Goal: Information Seeking & Learning: Learn about a topic

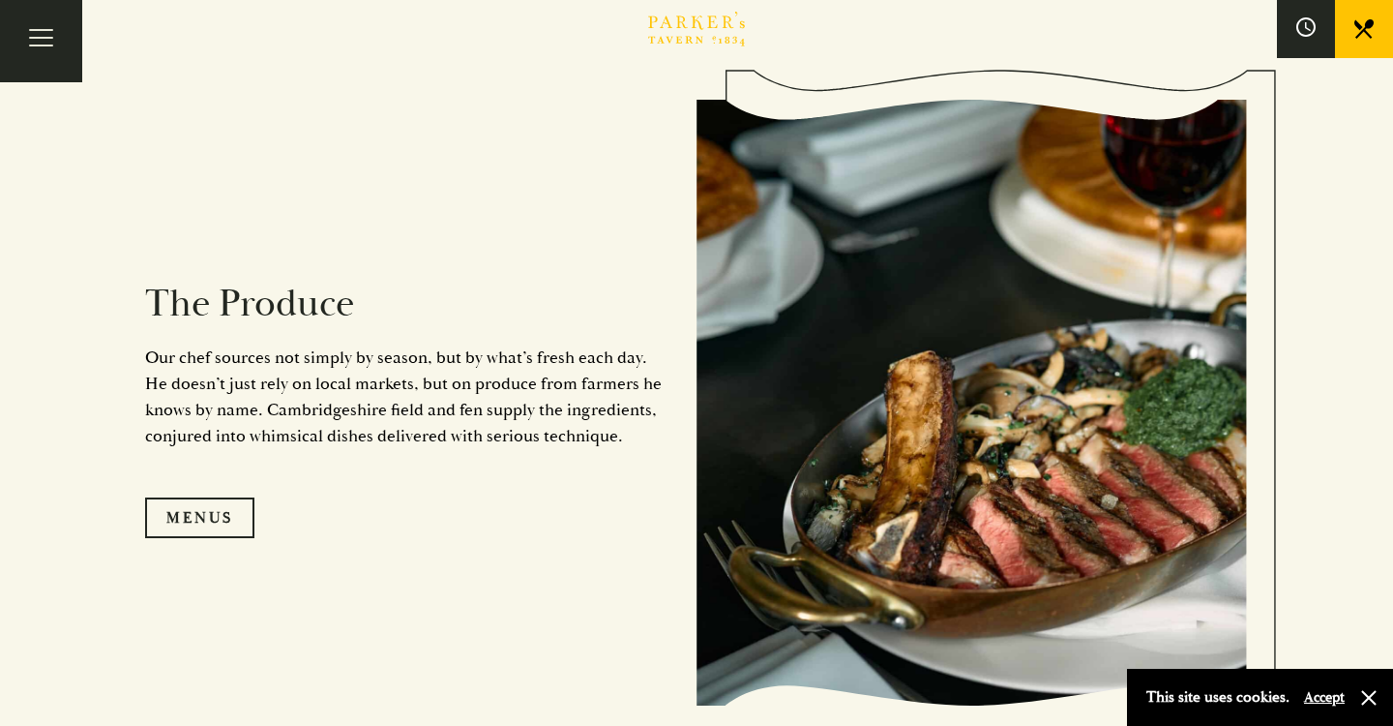
scroll to position [1821, 0]
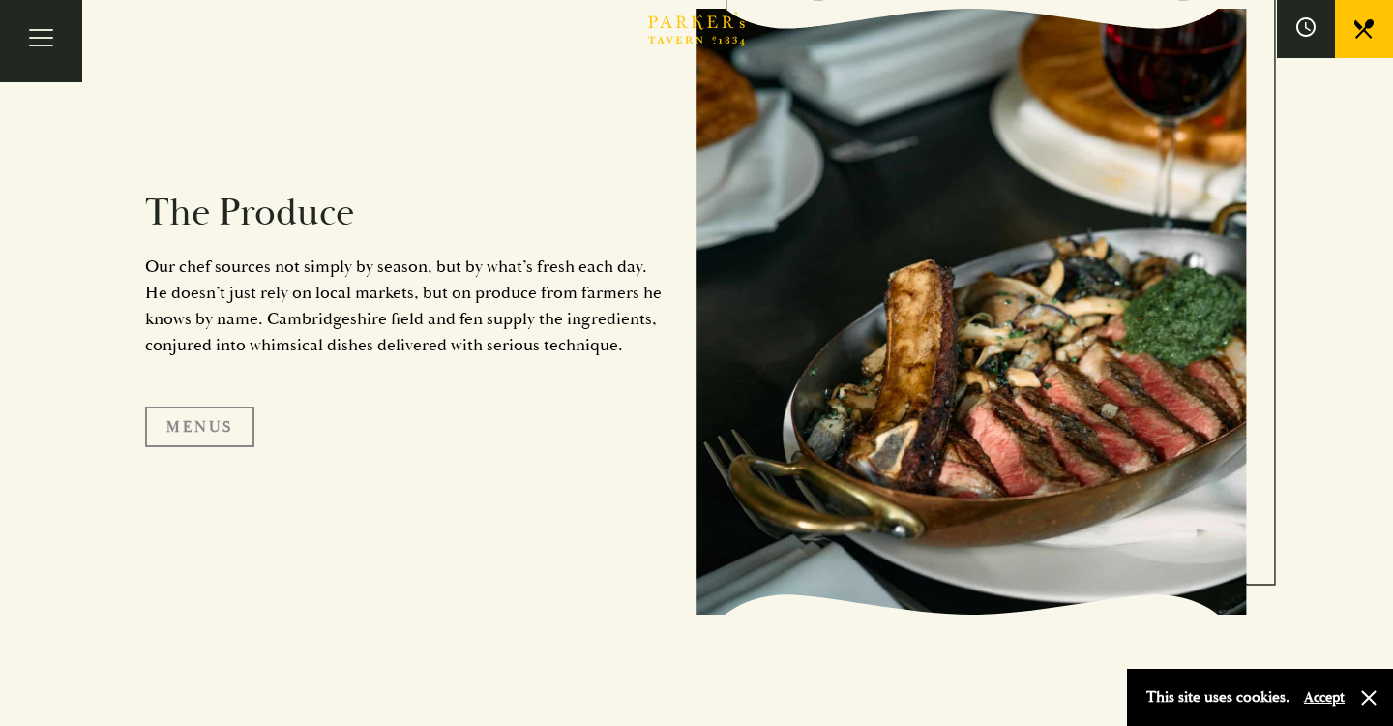
click at [202, 432] on link "Menus" at bounding box center [199, 426] width 109 height 41
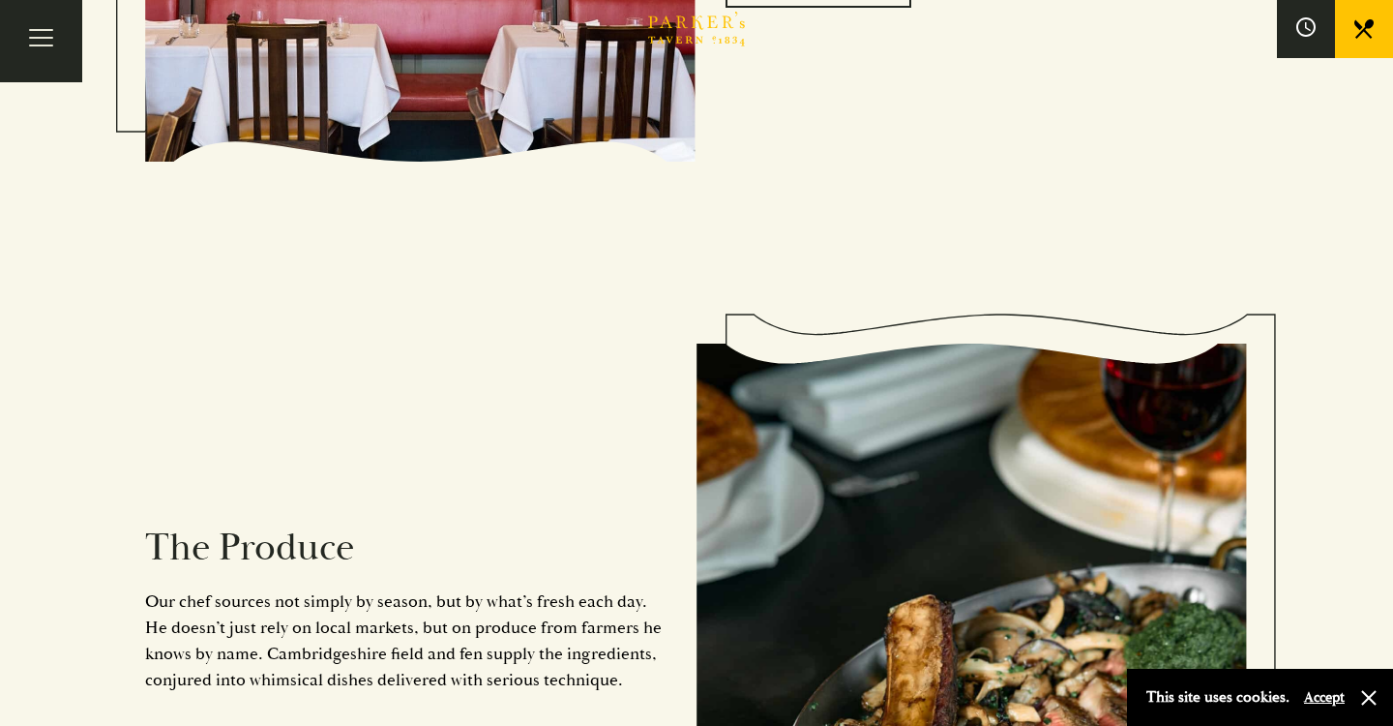
scroll to position [1464, 0]
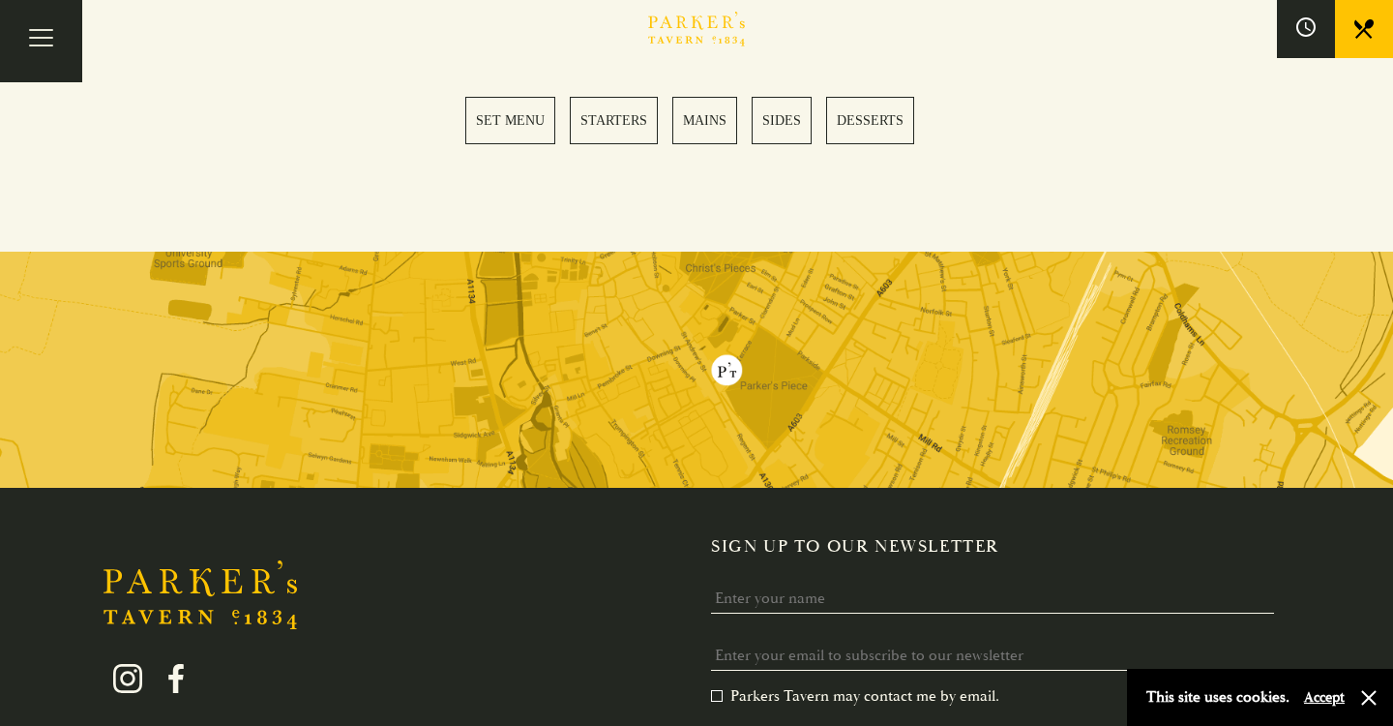
scroll to position [3010, 0]
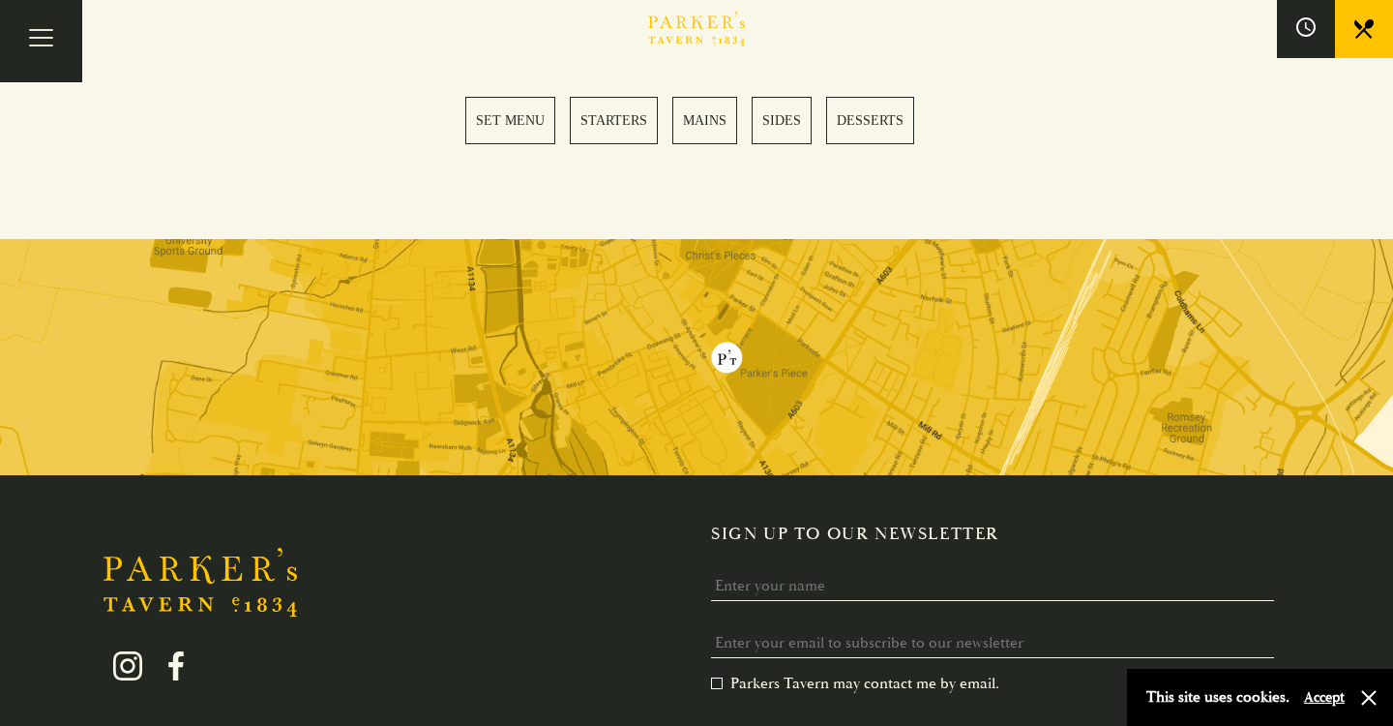
click at [492, 104] on link "SET MENU" at bounding box center [510, 120] width 90 height 47
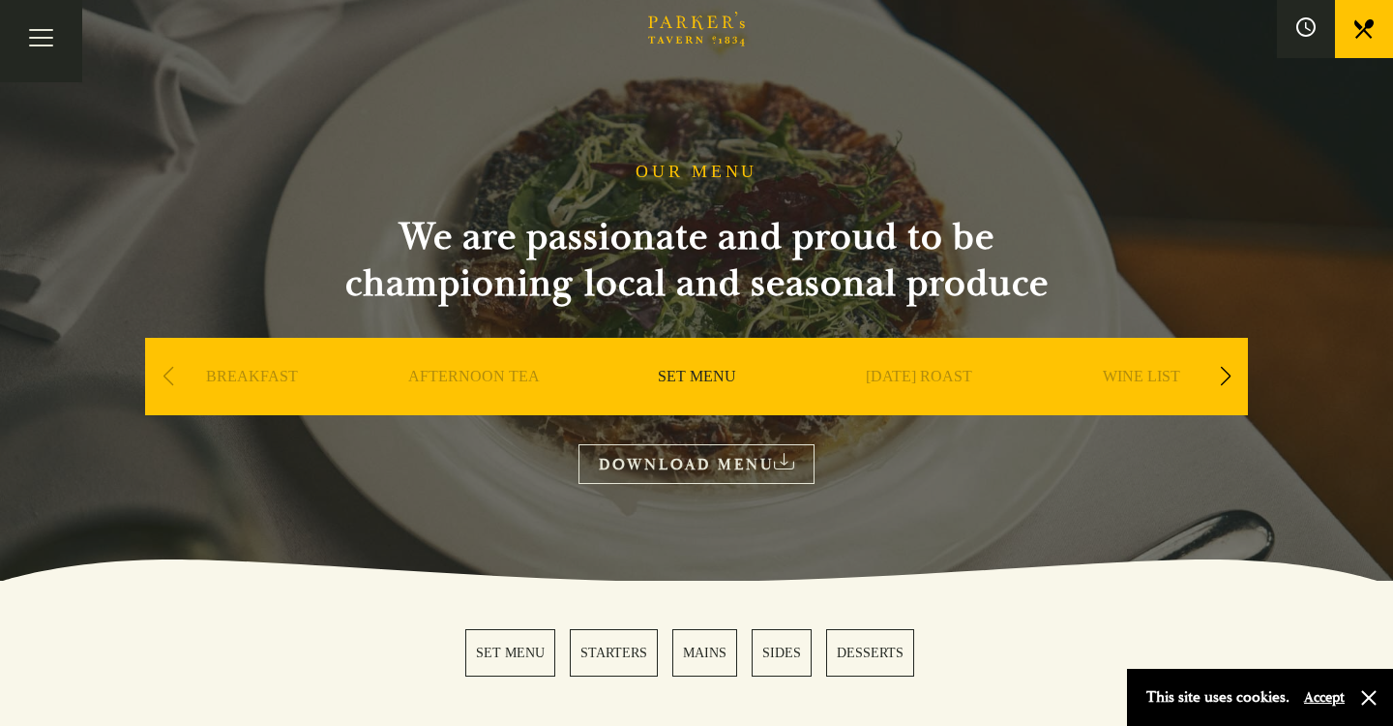
click at [172, 376] on div "Previous slide" at bounding box center [168, 376] width 26 height 43
click at [235, 376] on link "BREAKFAST" at bounding box center [252, 405] width 92 height 77
